Goal: Task Accomplishment & Management: Use online tool/utility

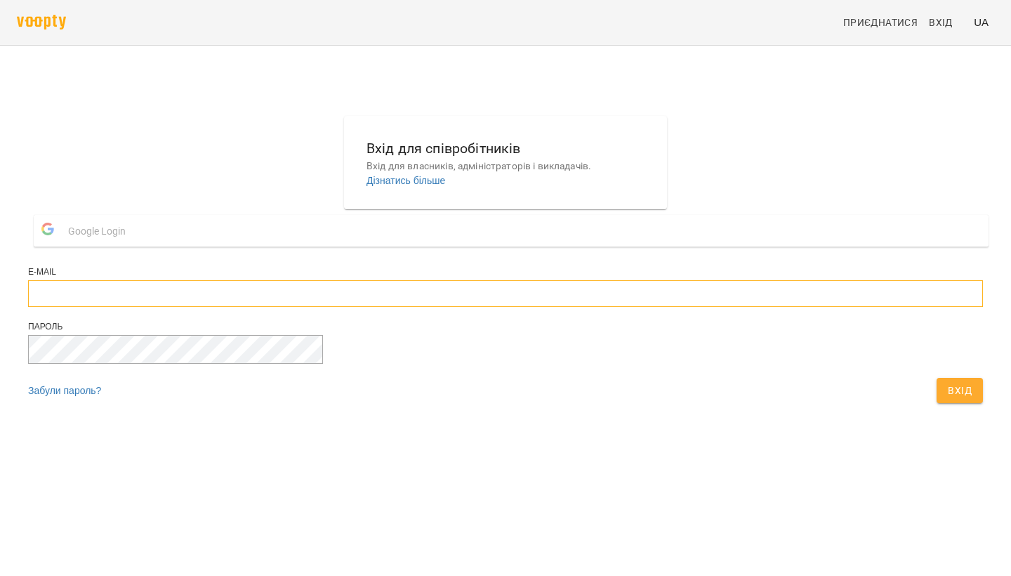
type input "**********"
click at [937, 403] on button "Вхід" at bounding box center [960, 390] width 46 height 25
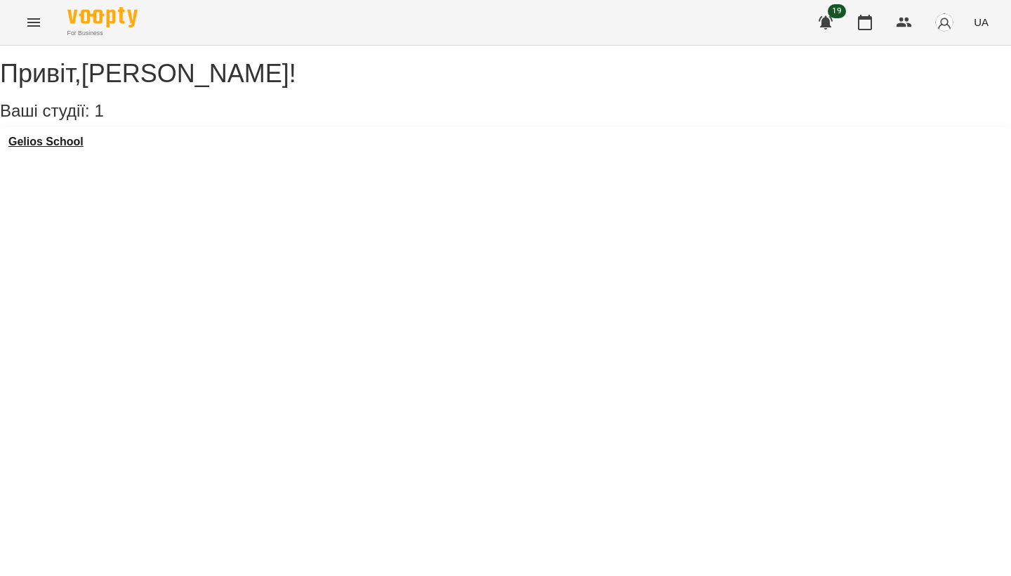
click at [66, 148] on h3 "Gelios School" at bounding box center [45, 142] width 75 height 13
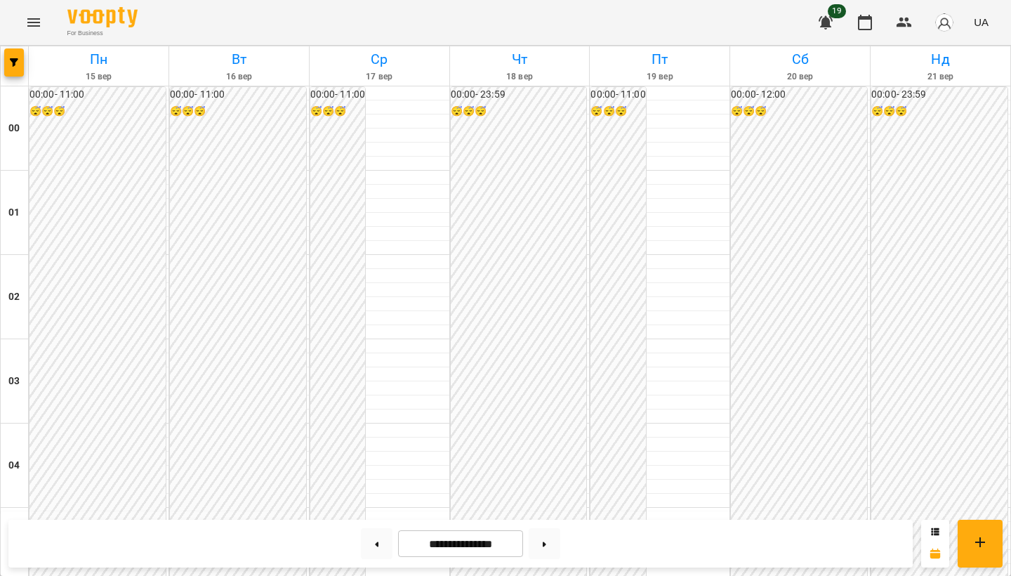
scroll to position [1305, 0]
click at [37, 20] on icon "Menu" at bounding box center [33, 22] width 17 height 17
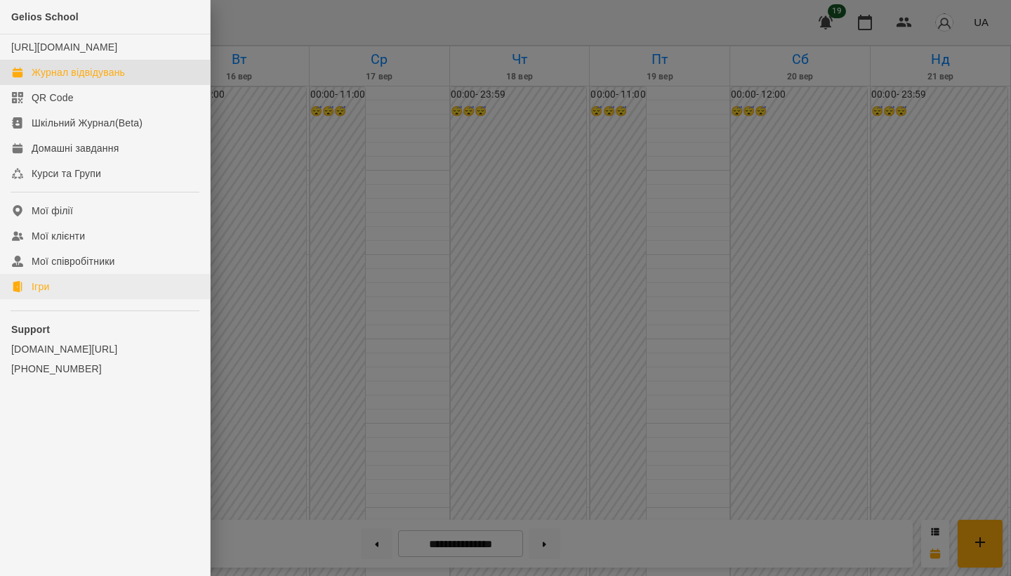
click at [75, 298] on link "Ігри" at bounding box center [105, 286] width 210 height 25
